Goal: Task Accomplishment & Management: Manage account settings

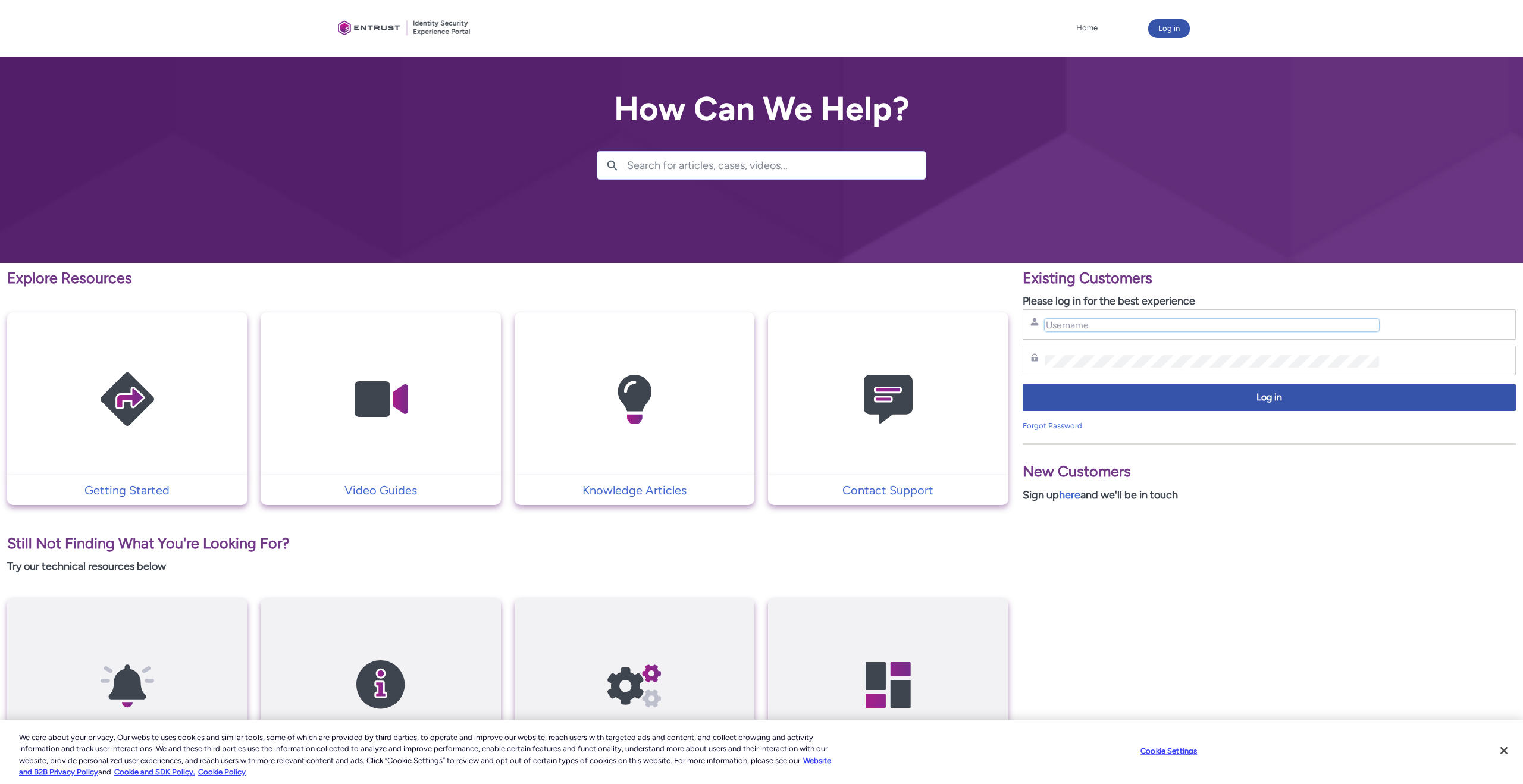
click at [1084, 326] on input "Username" at bounding box center [1211, 325] width 334 height 12
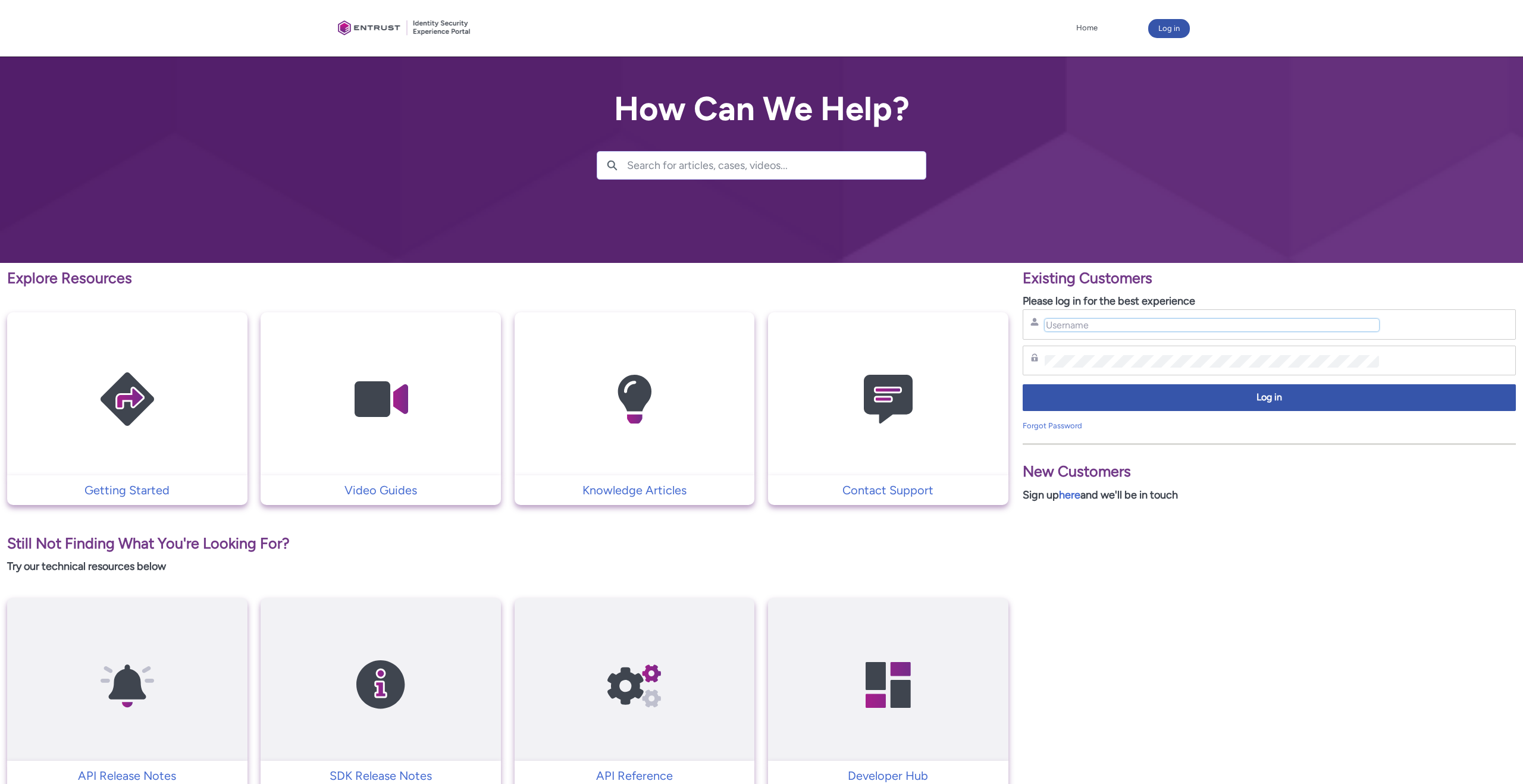
click at [1077, 327] on input "Username" at bounding box center [1211, 325] width 334 height 12
type input "constanti"
click at [883, 415] on img at bounding box center [888, 399] width 113 height 128
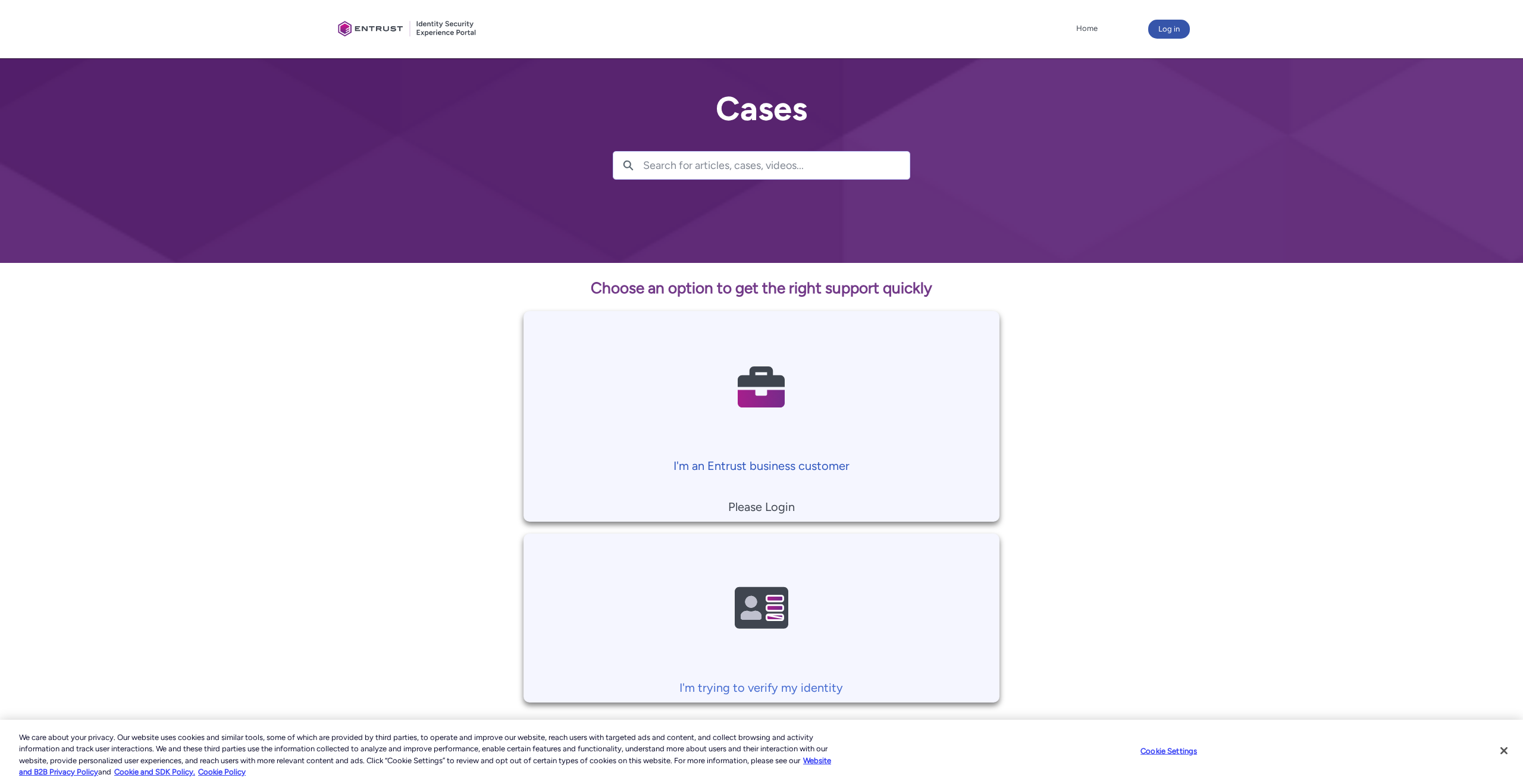
click at [765, 389] on img at bounding box center [762, 387] width 113 height 128
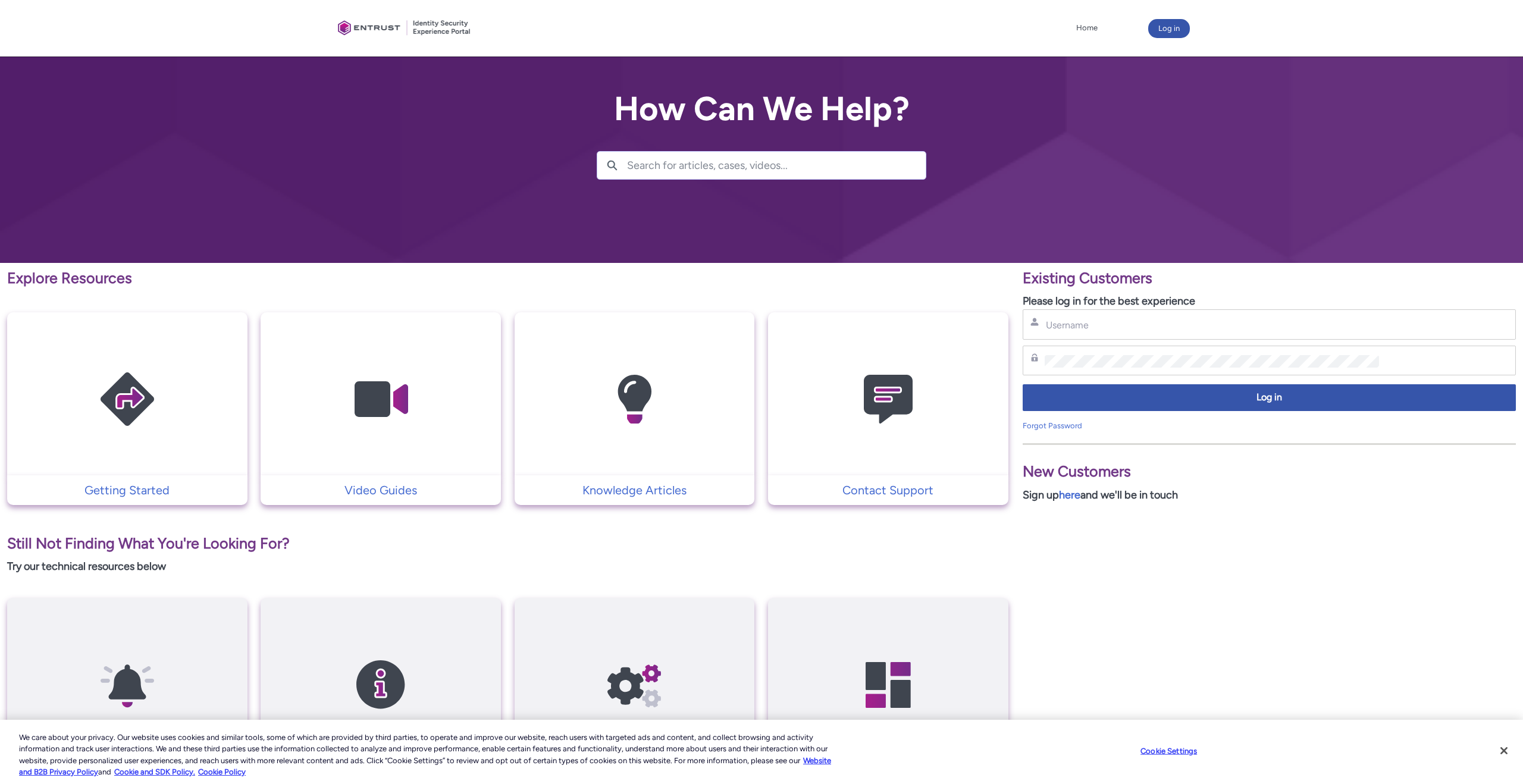
scroll to position [112, 0]
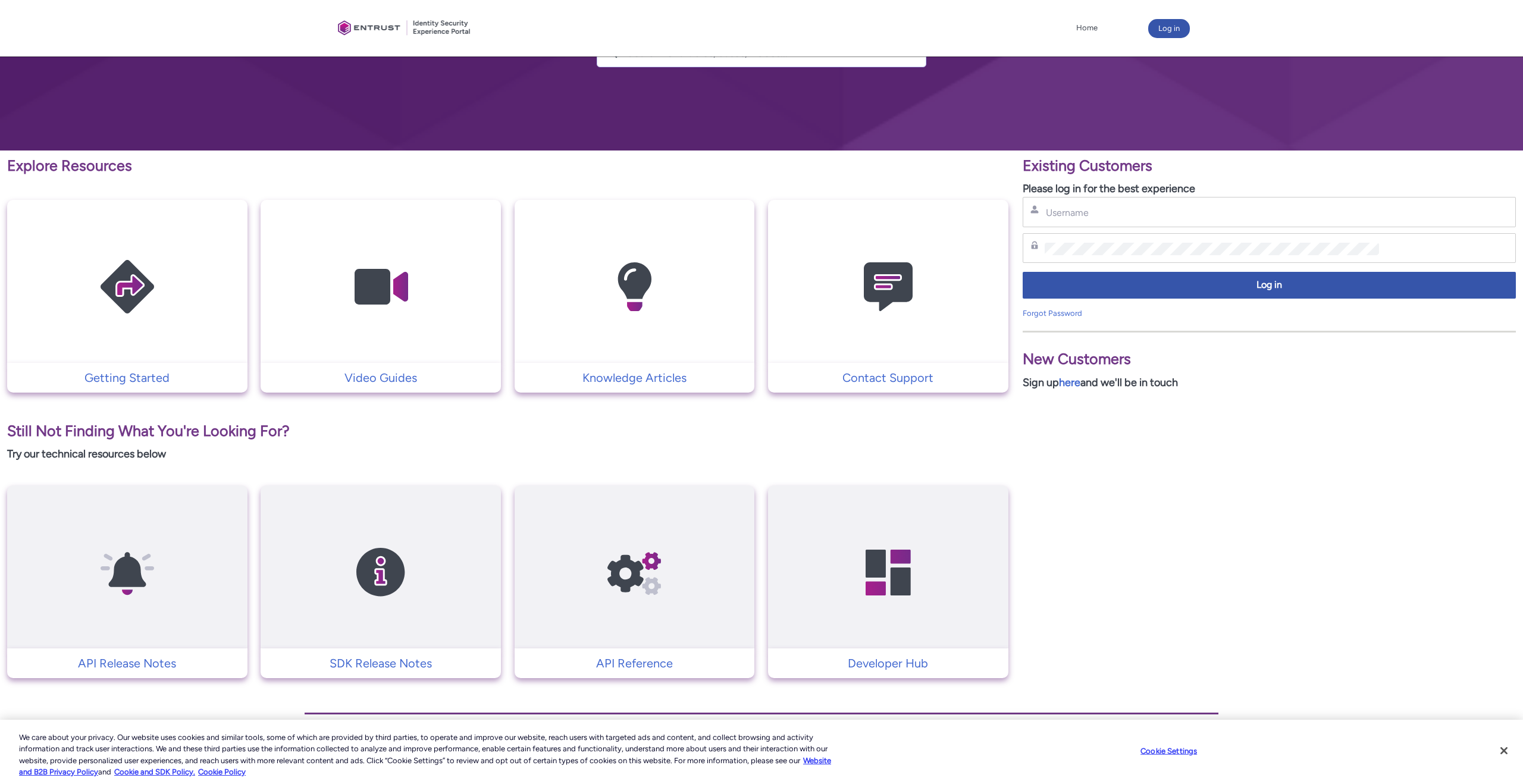
click at [874, 283] on img at bounding box center [888, 287] width 113 height 128
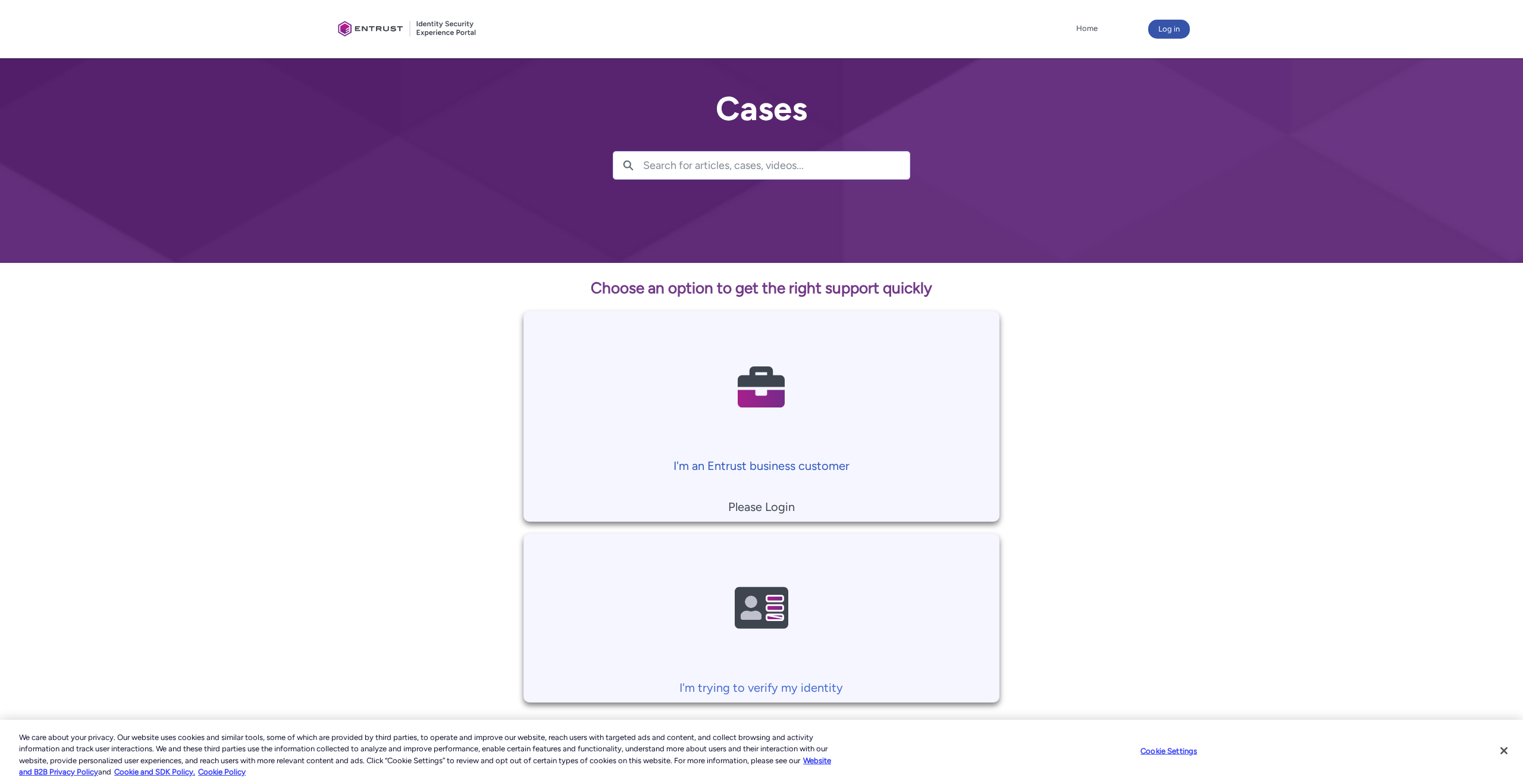
click at [806, 397] on img at bounding box center [762, 387] width 113 height 128
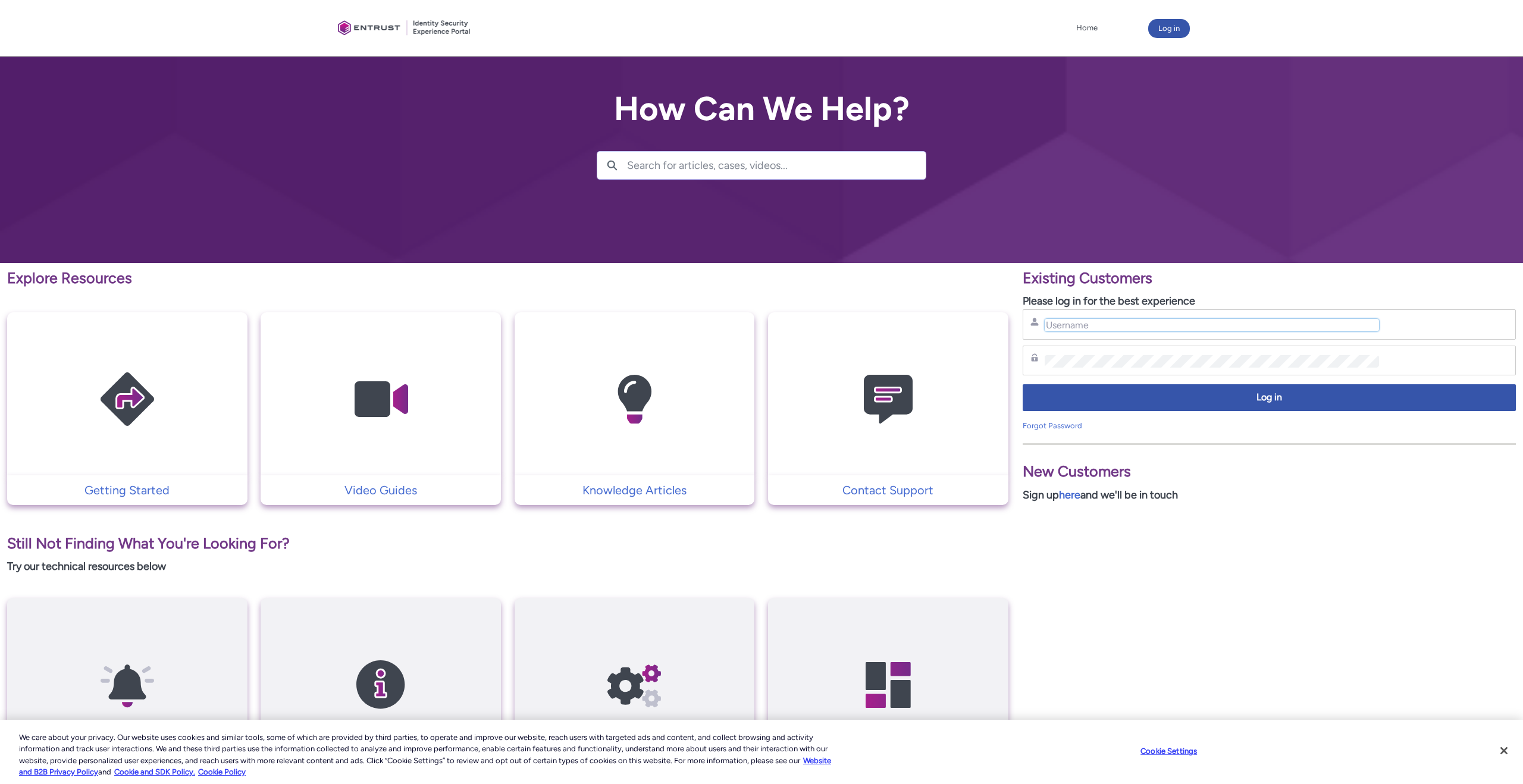
click at [1134, 327] on input "Username" at bounding box center [1211, 325] width 334 height 12
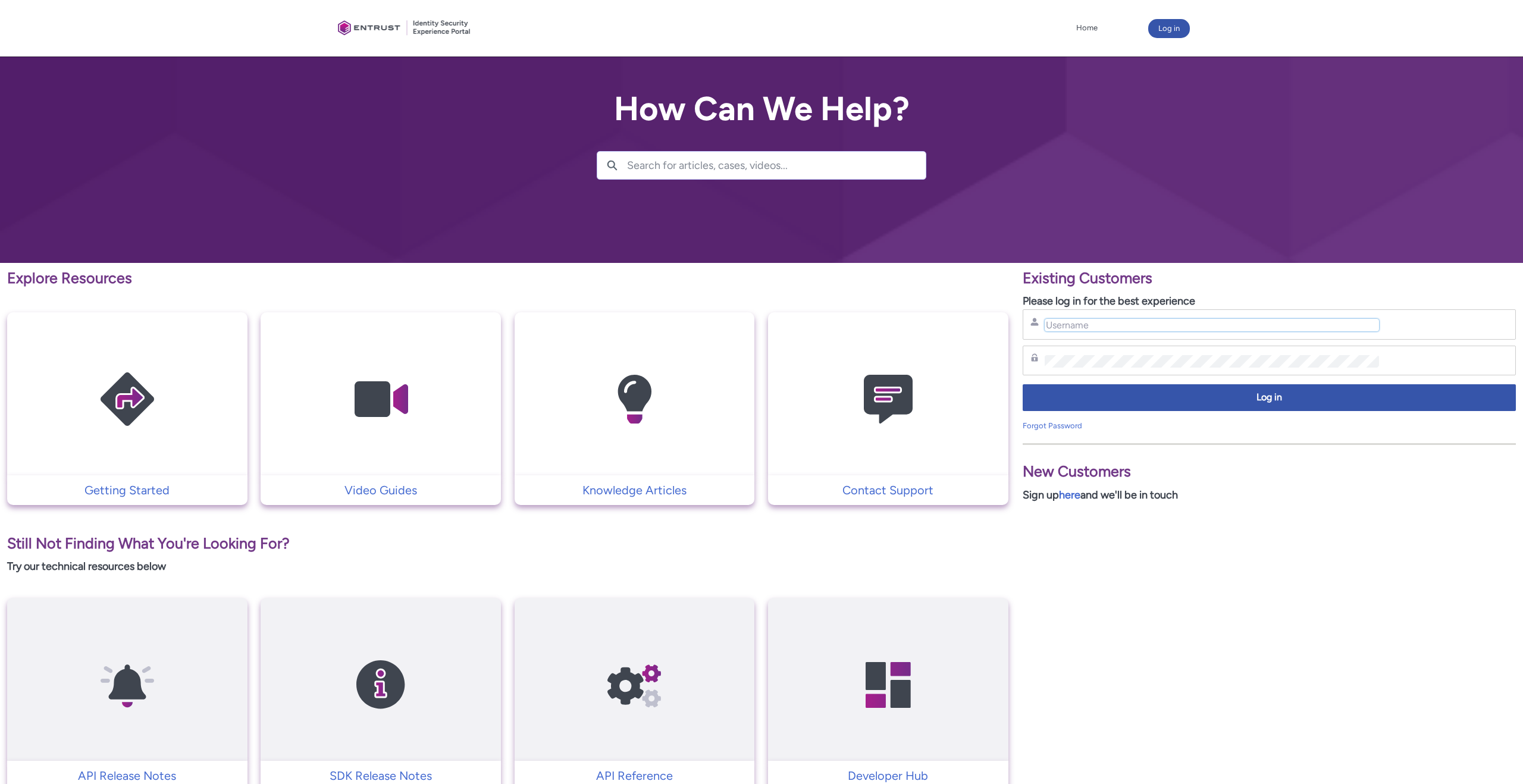
click at [1134, 327] on input "Username" at bounding box center [1211, 325] width 334 height 12
type input "constantin.winckler@vay.io"
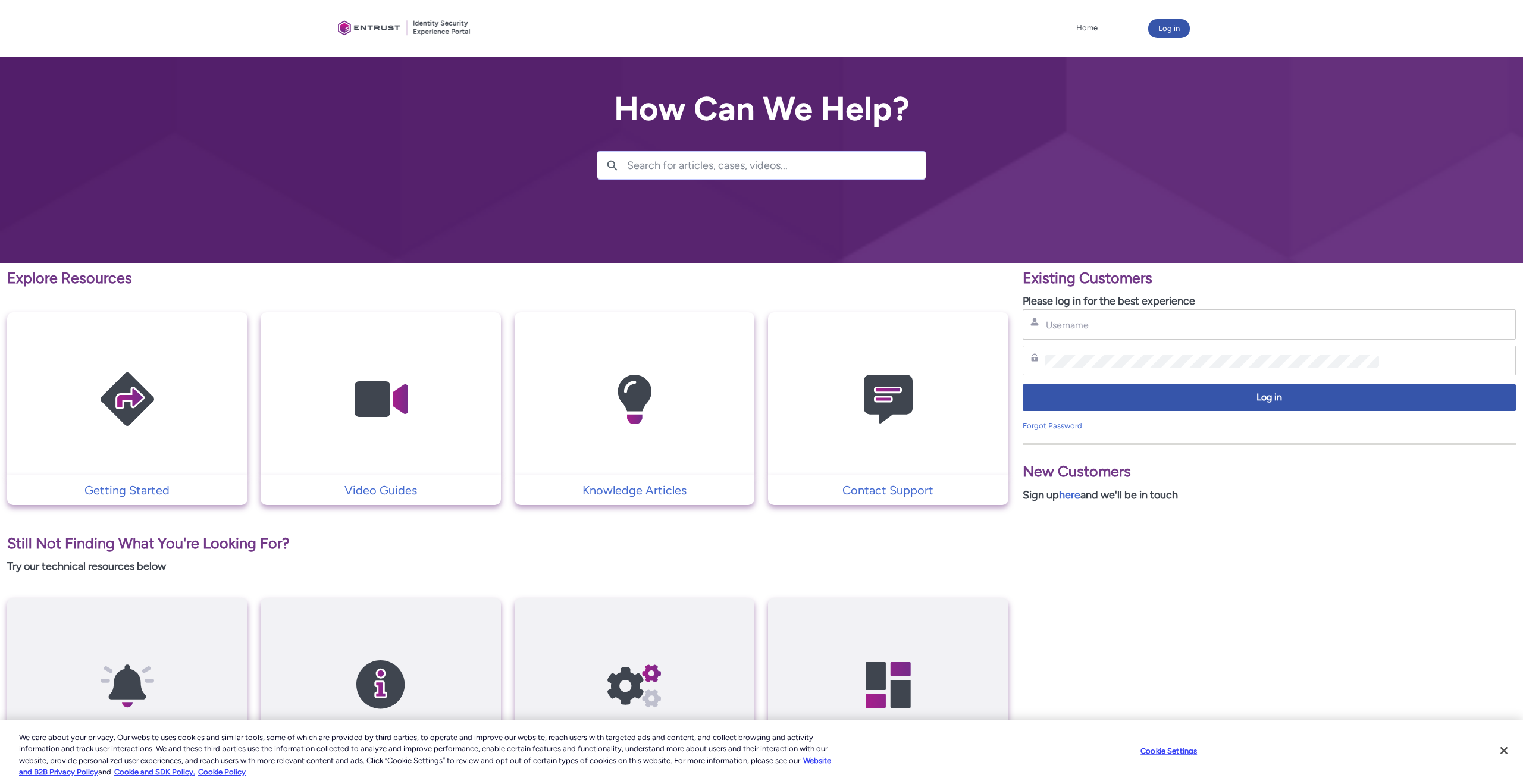
click at [742, 172] on input "Search for articles, cases, videos..." at bounding box center [776, 165] width 299 height 27
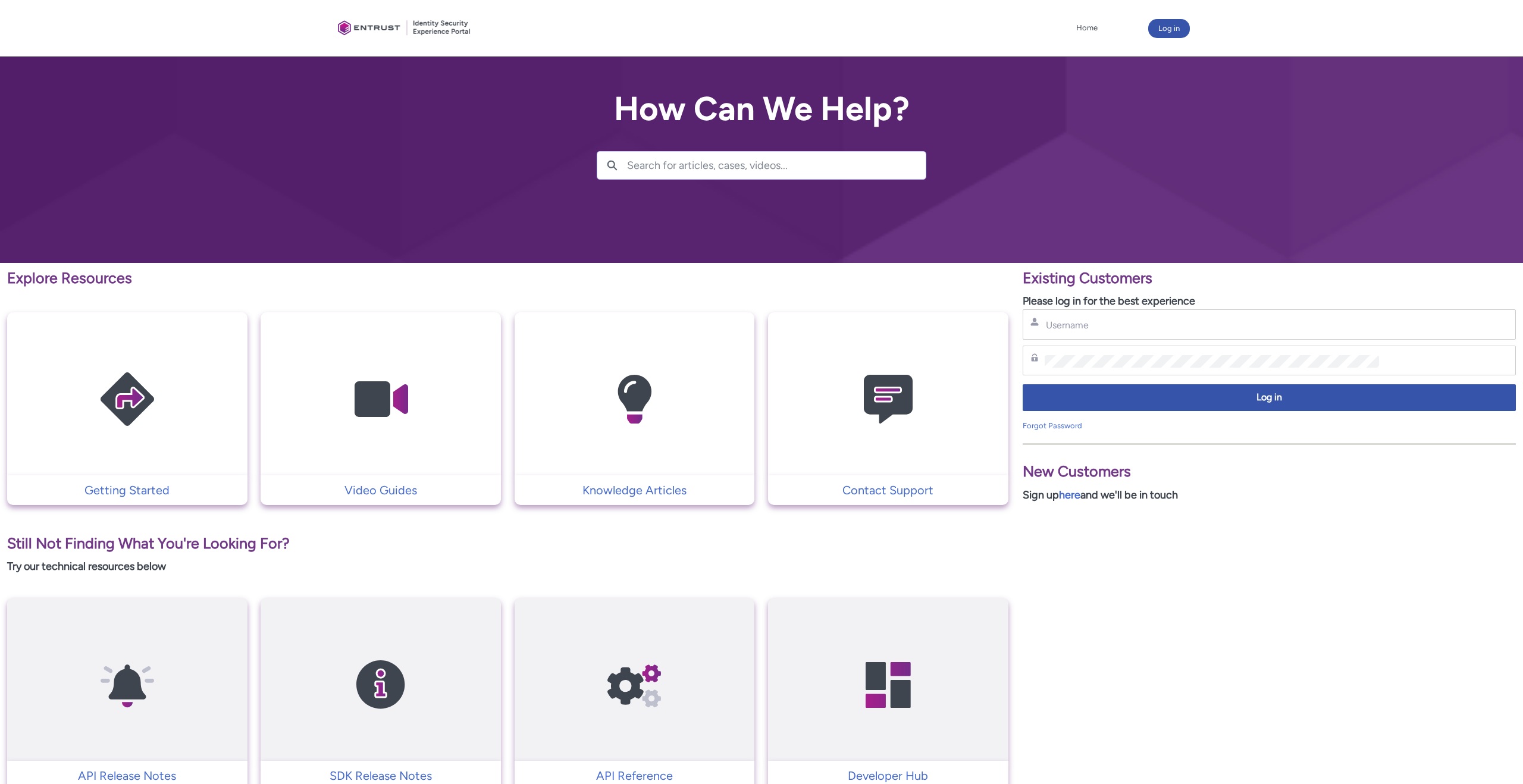
click at [746, 162] on input "Search for articles, cases, videos..." at bounding box center [776, 165] width 299 height 27
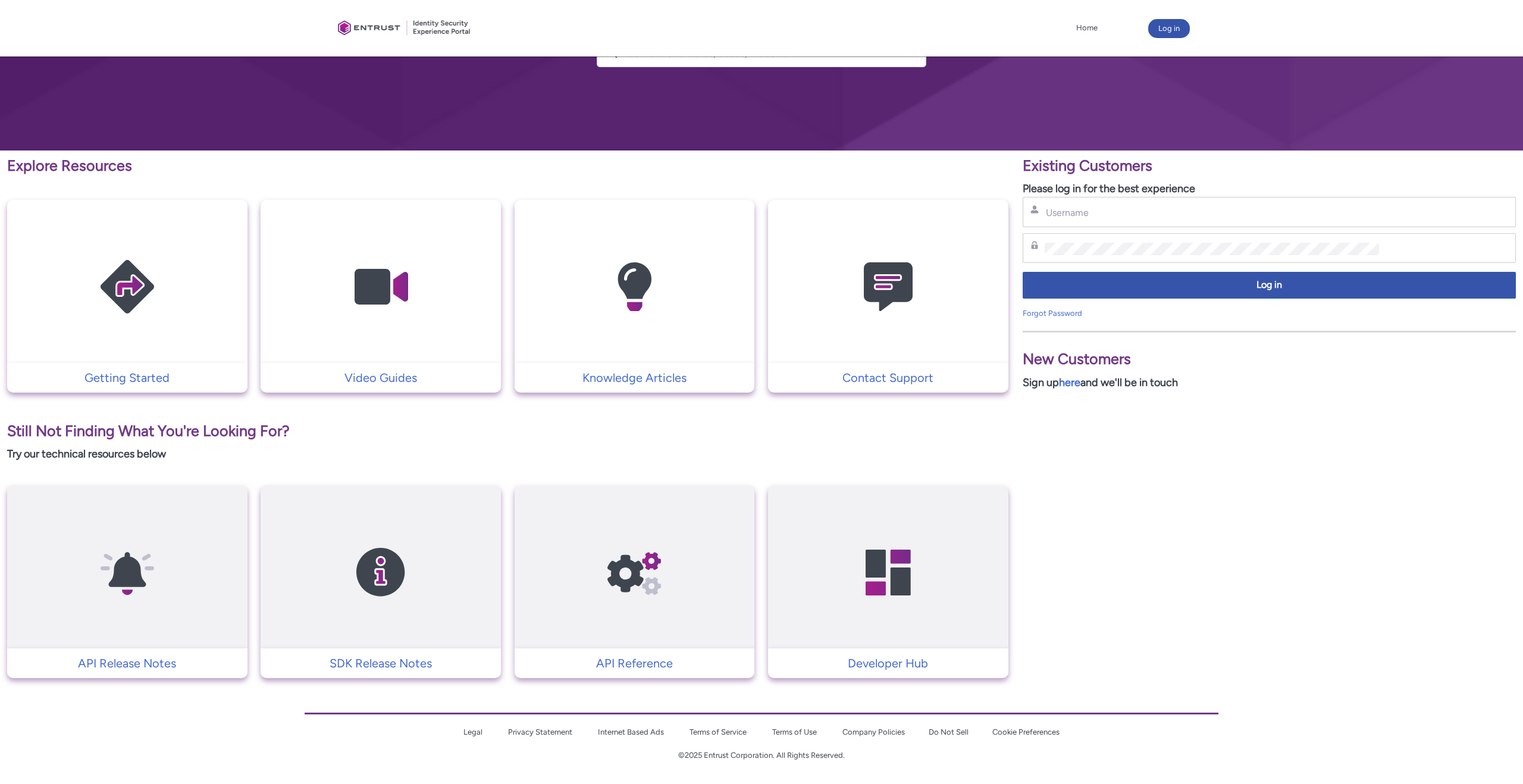
click at [885, 343] on img at bounding box center [888, 287] width 113 height 128
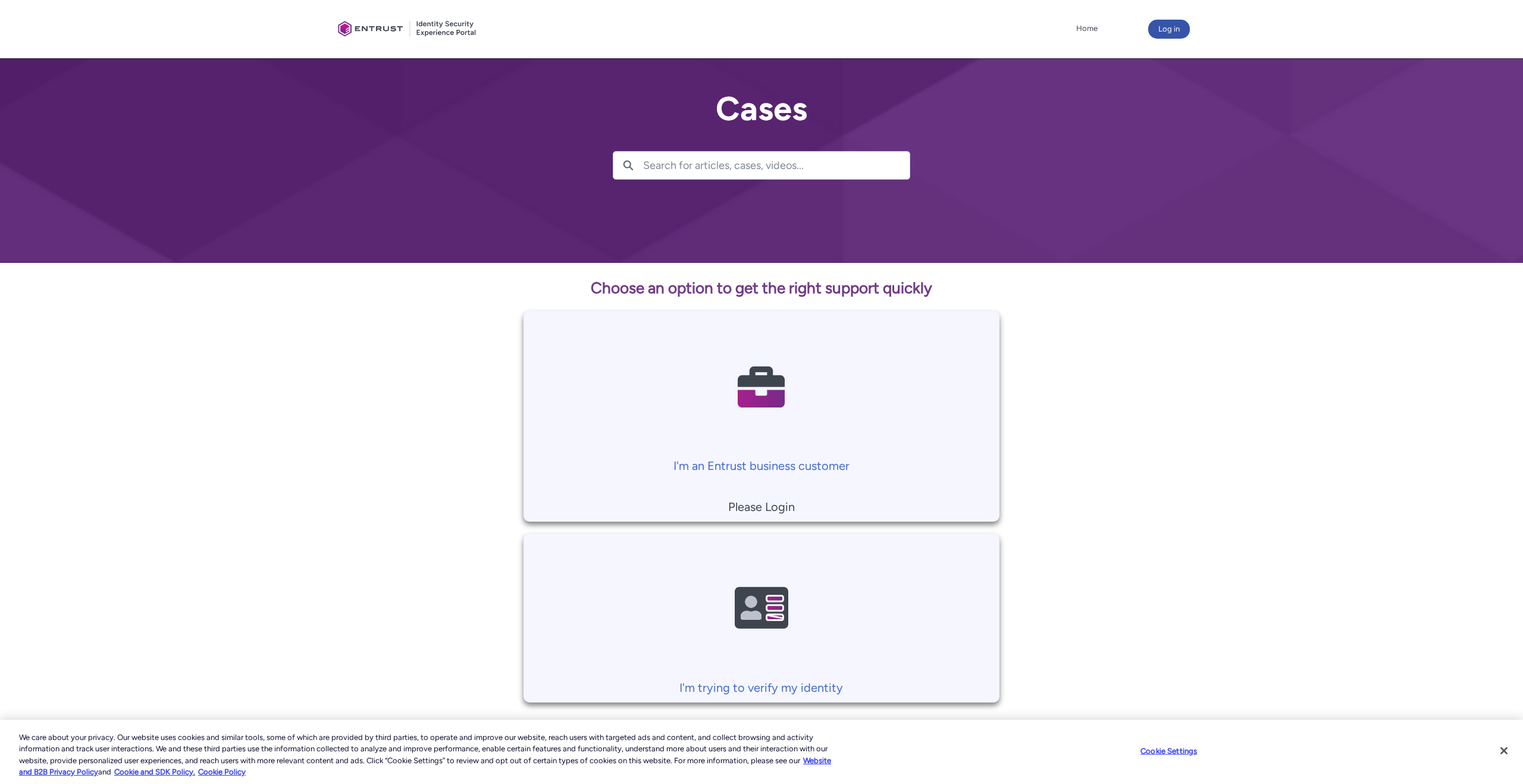
scroll to position [35, 0]
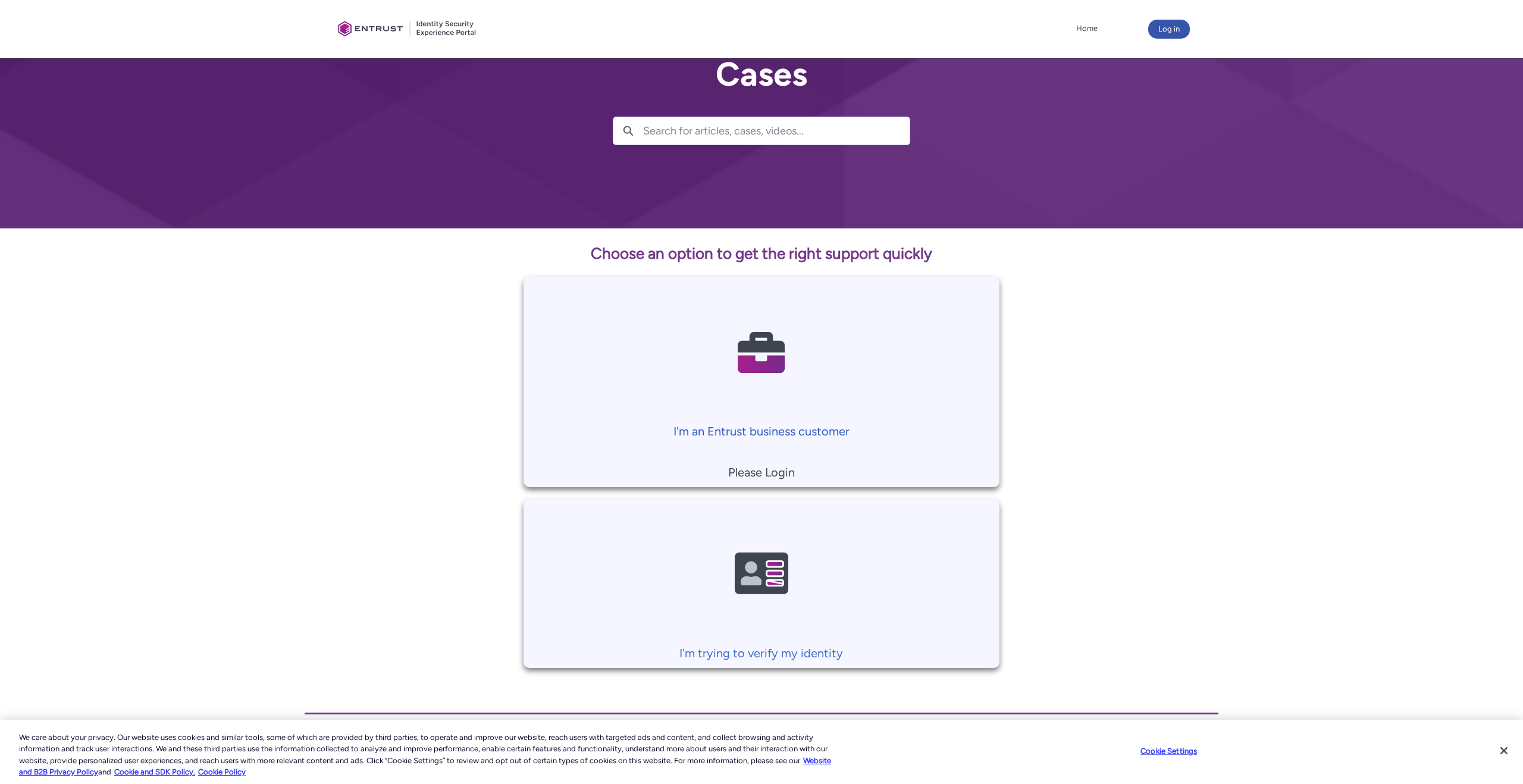
click at [774, 367] on img at bounding box center [762, 352] width 113 height 128
